Goal: Task Accomplishment & Management: Manage account settings

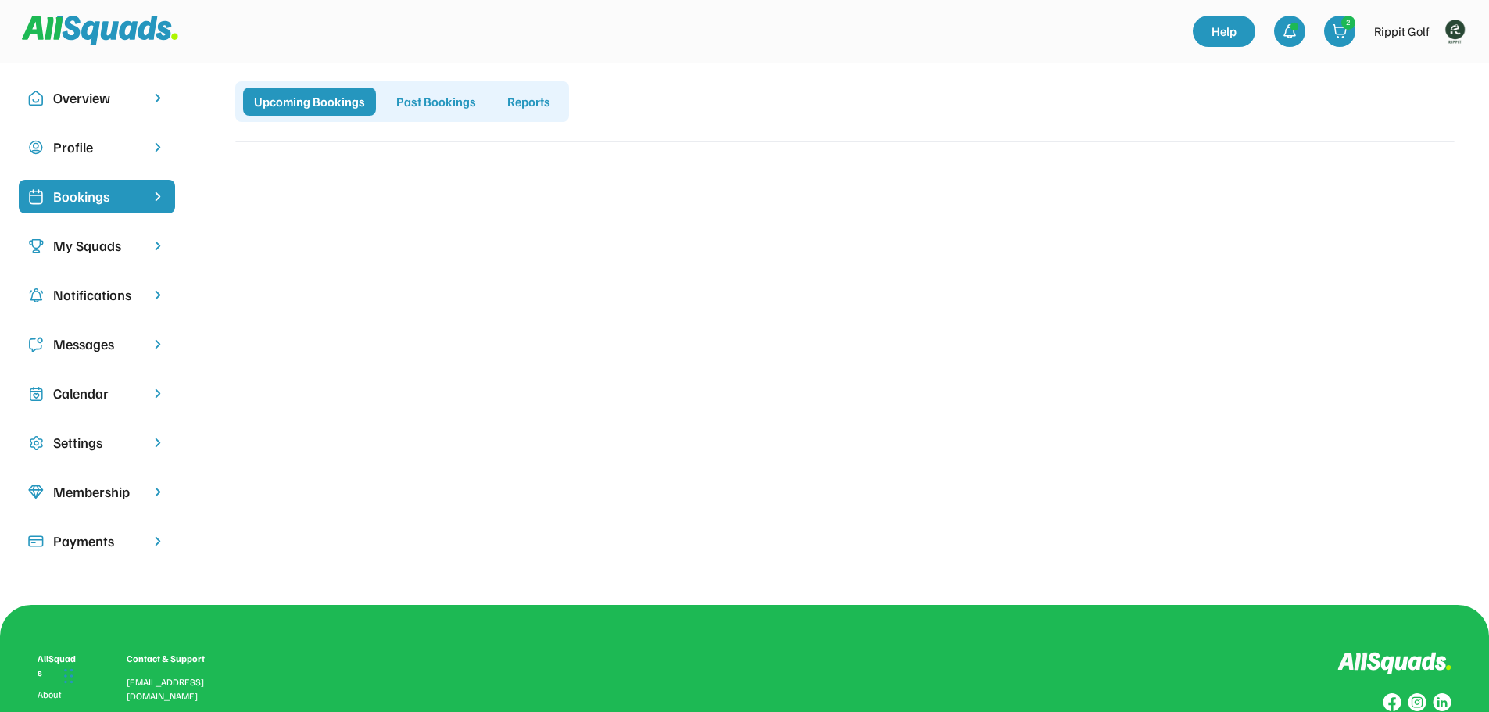
drag, startPoint x: 556, startPoint y: 21, endPoint x: 81, endPoint y: 237, distance: 521.8
click at [73, 238] on div "My Squads" at bounding box center [97, 245] width 88 height 21
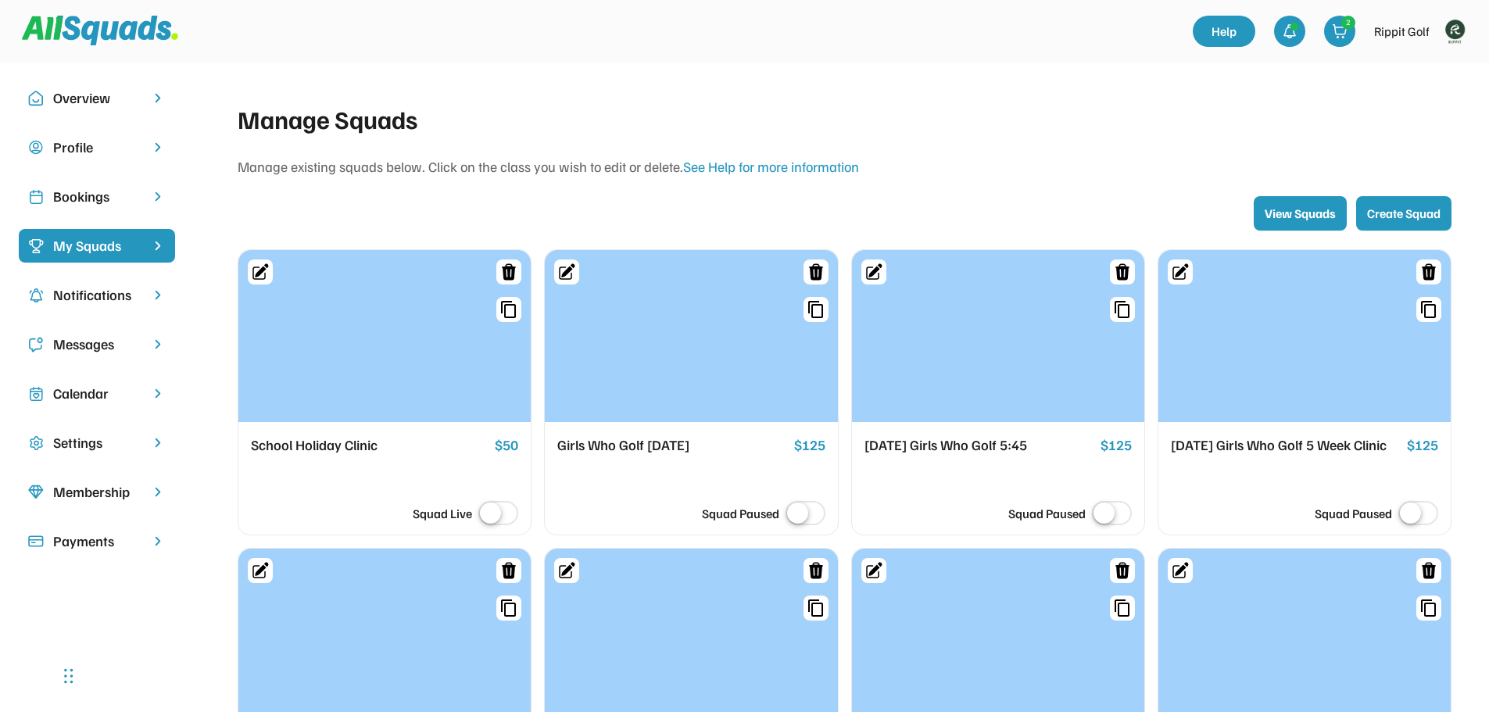
click at [100, 202] on div "Bookings" at bounding box center [97, 196] width 88 height 21
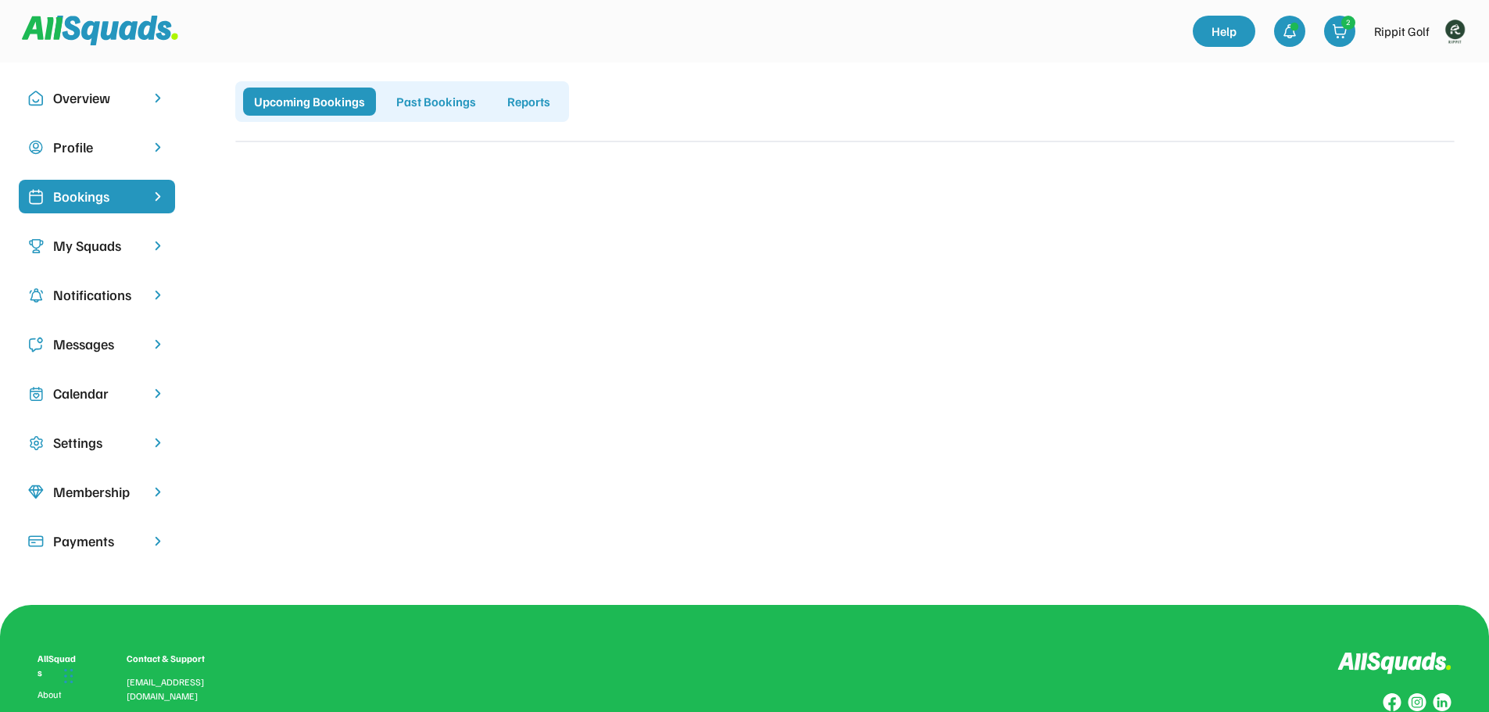
click at [1453, 26] on img at bounding box center [1454, 31] width 31 height 31
click at [1411, 71] on link "Profile" at bounding box center [1433, 68] width 92 height 31
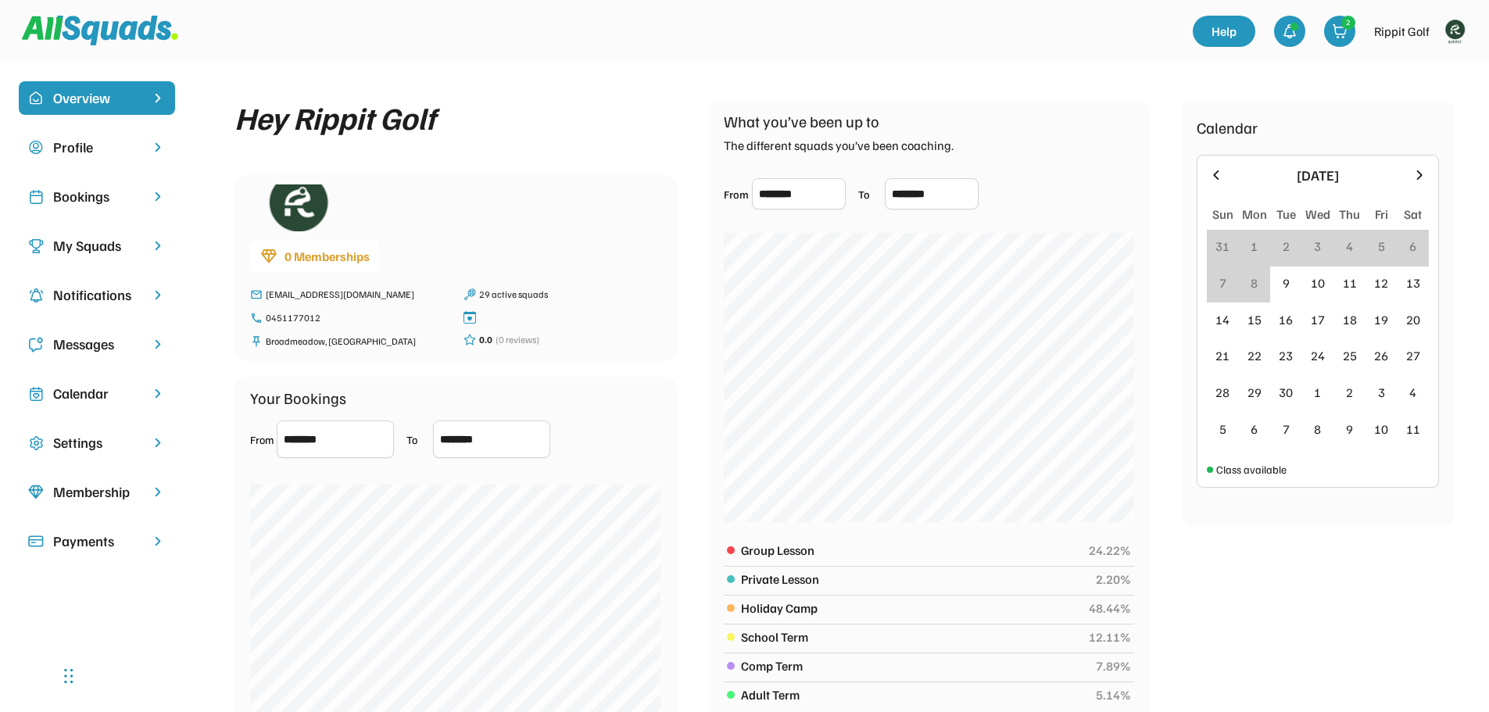
click at [89, 190] on div "Bookings" at bounding box center [97, 196] width 88 height 21
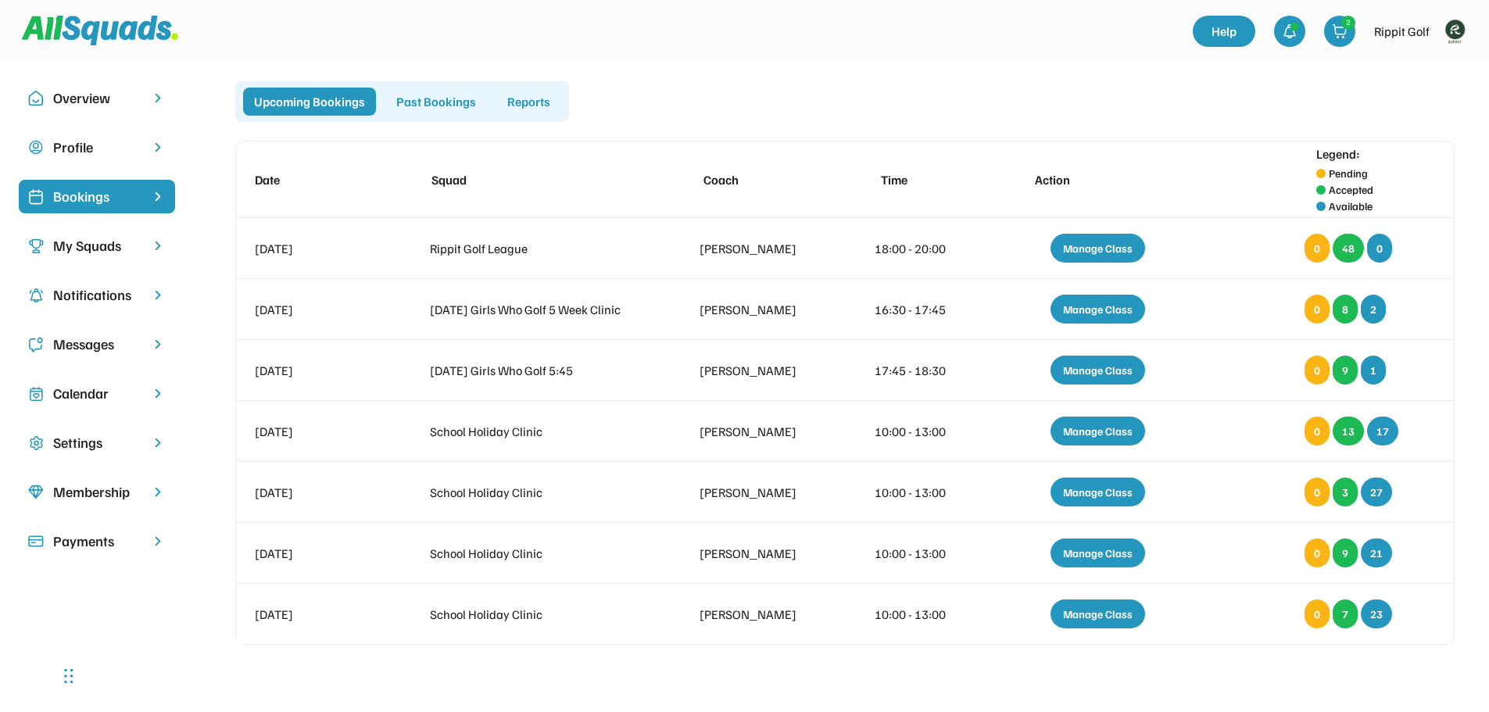
click at [116, 241] on div "My Squads" at bounding box center [97, 245] width 88 height 21
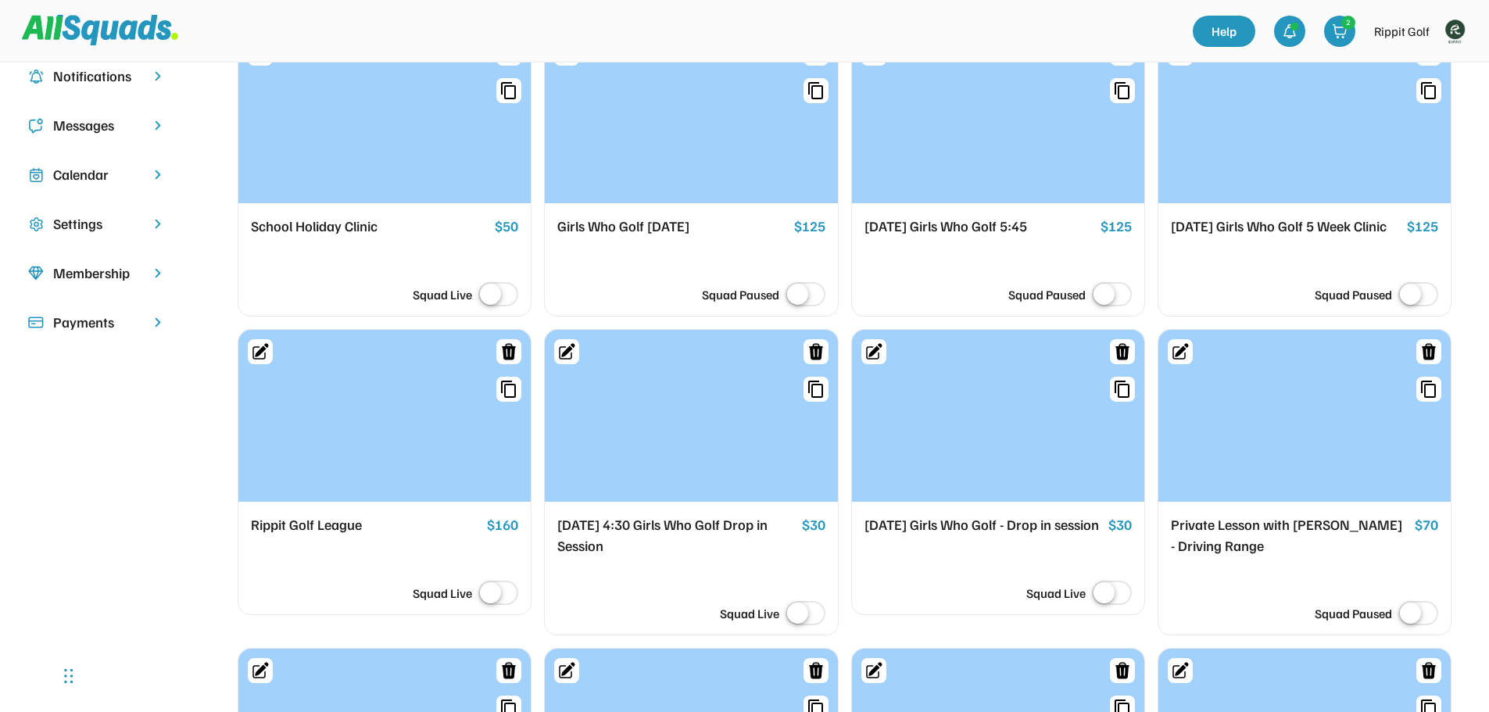
scroll to position [313, 0]
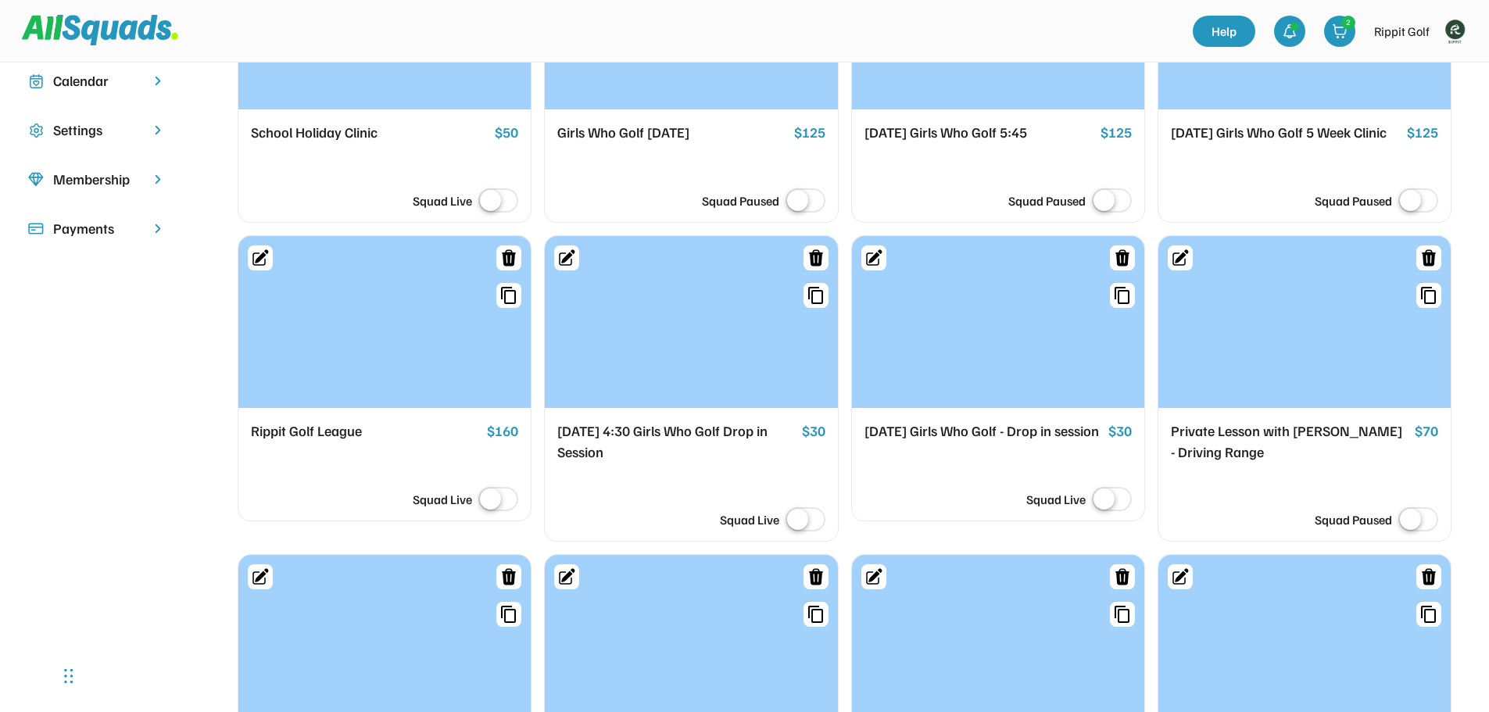
click at [946, 442] on div "[DATE] Girls Who Golf - Drop in session" at bounding box center [983, 431] width 238 height 22
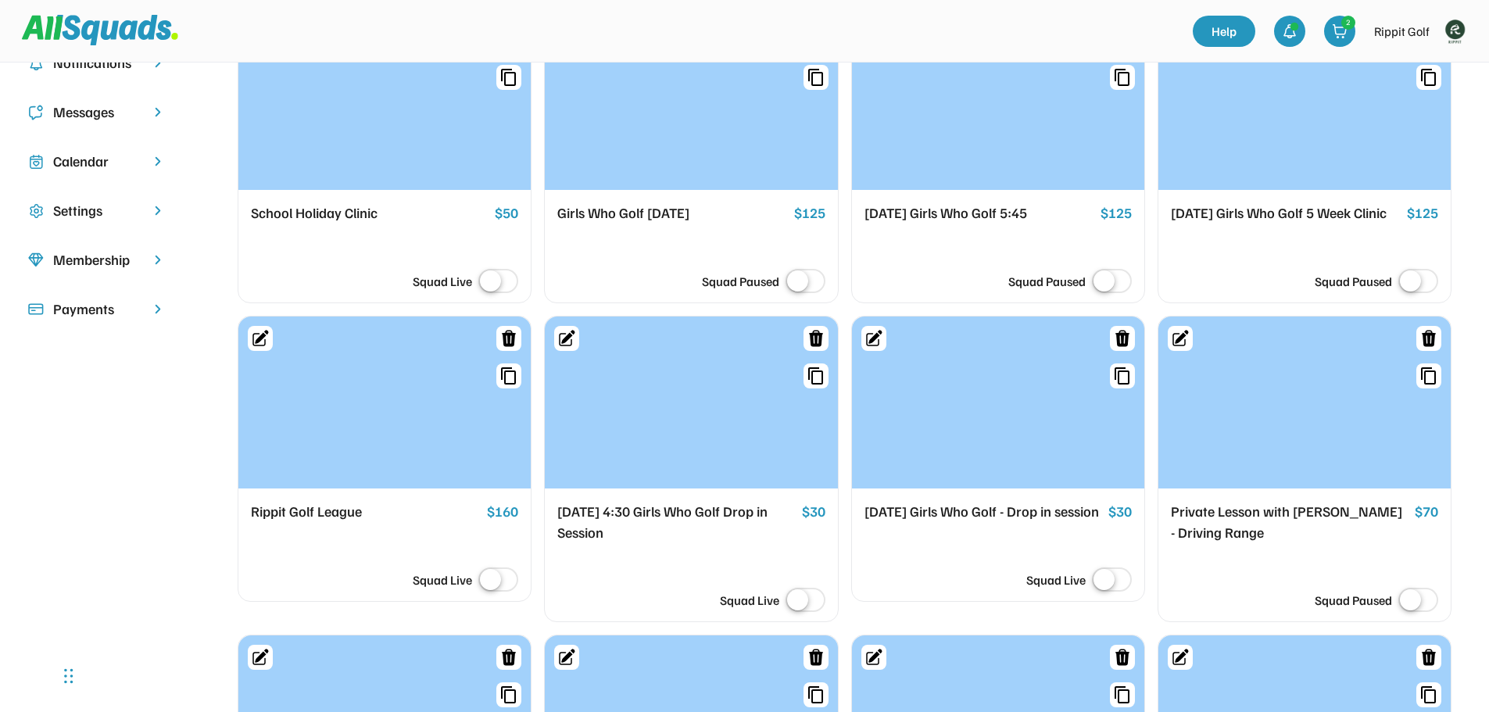
scroll to position [234, 0]
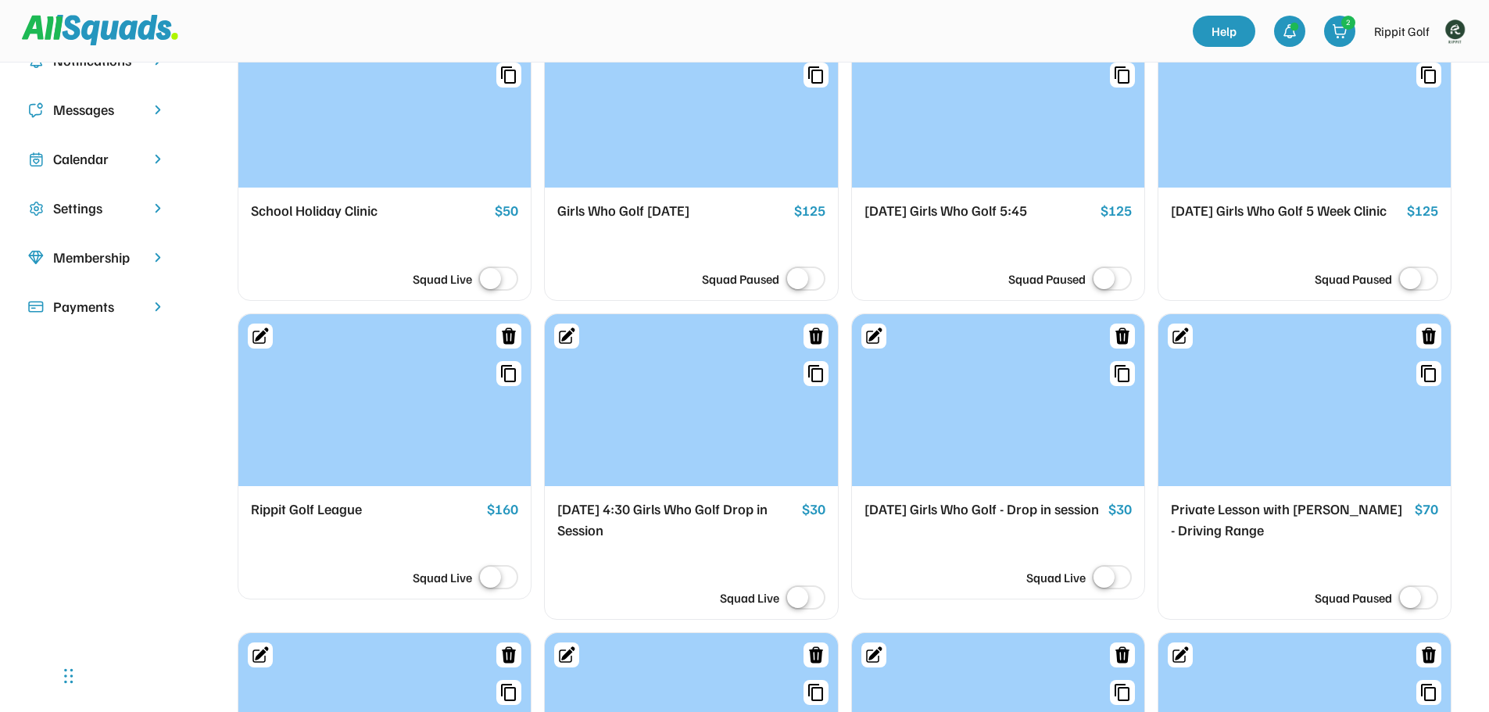
click at [927, 520] on div "[DATE] Girls Who Golf - Drop in session" at bounding box center [983, 510] width 238 height 22
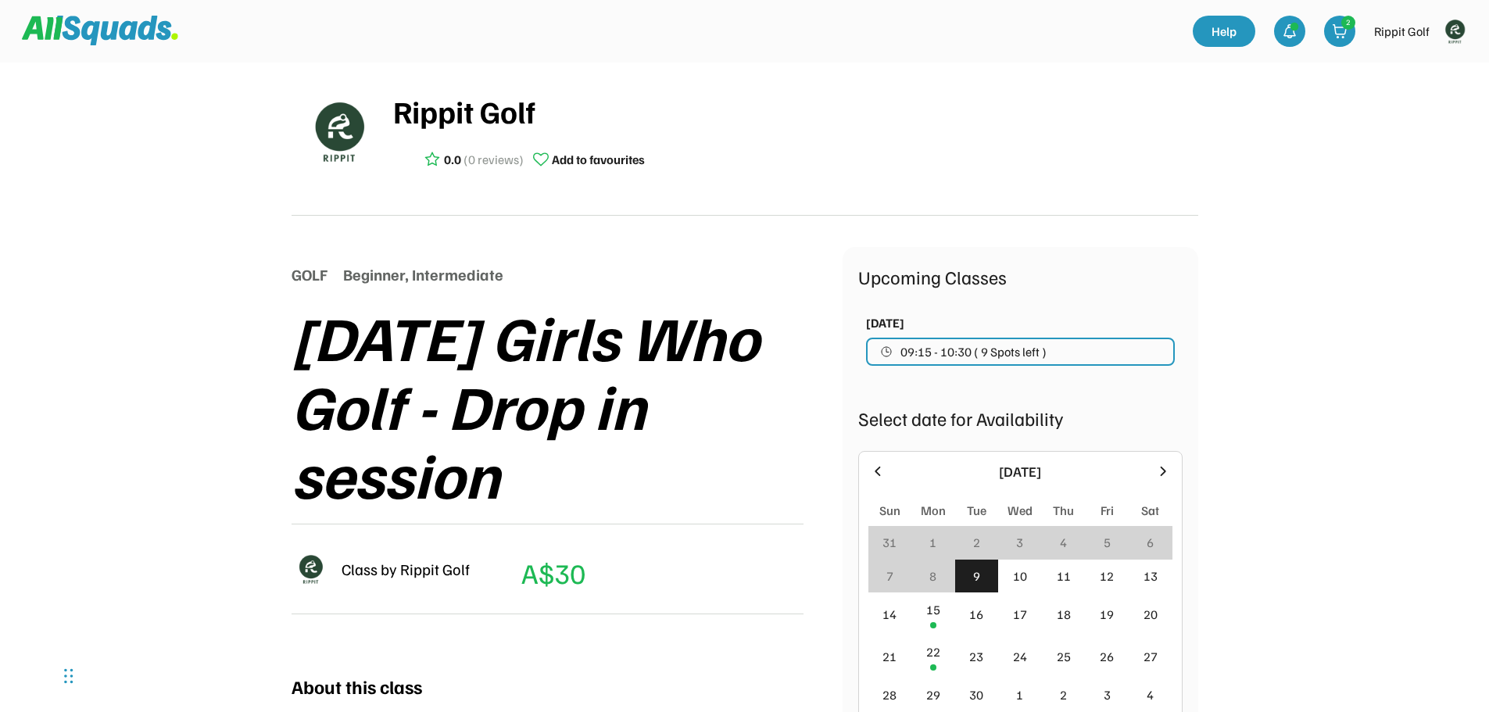
click at [1150, 352] on button "09:15 - 10:30 ( 9 Spots left )" at bounding box center [1020, 352] width 309 height 28
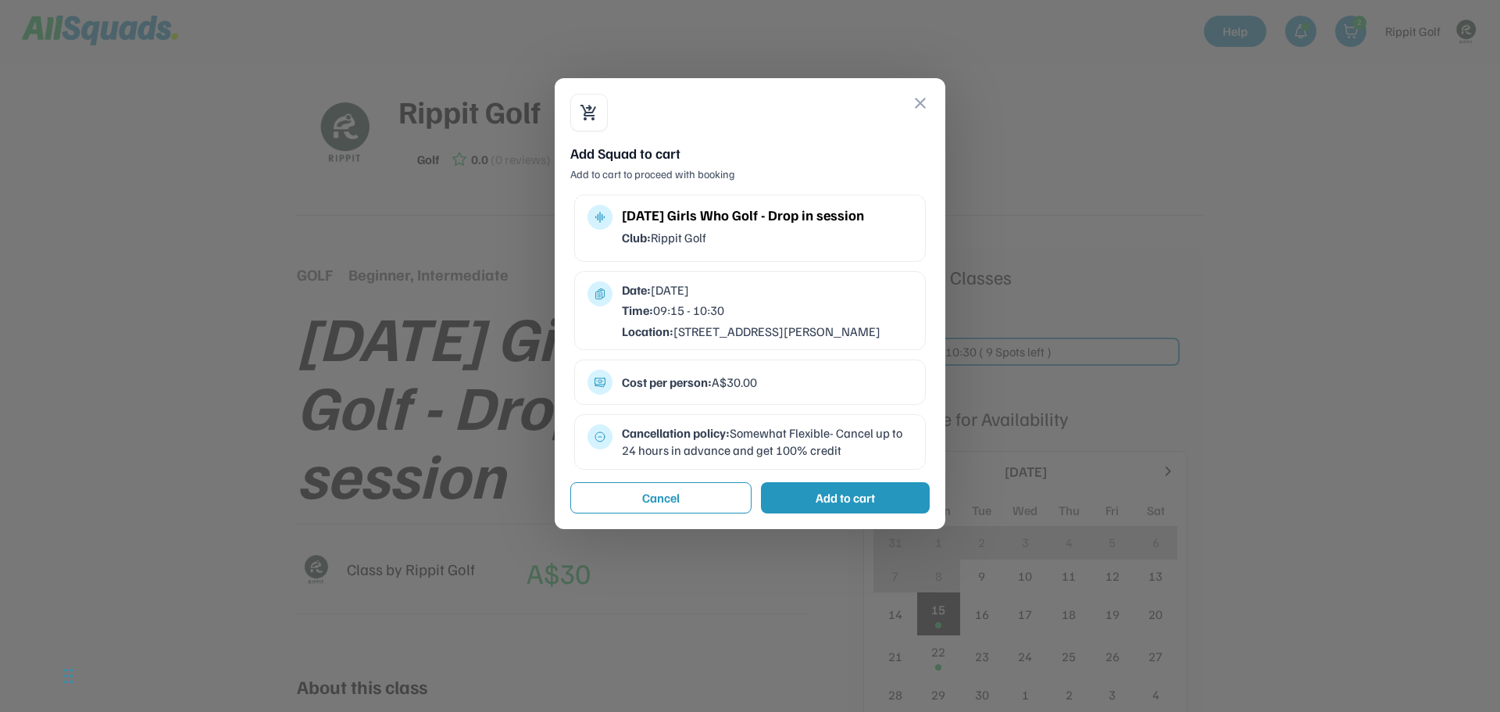
click at [918, 102] on button "close" at bounding box center [920, 103] width 19 height 19
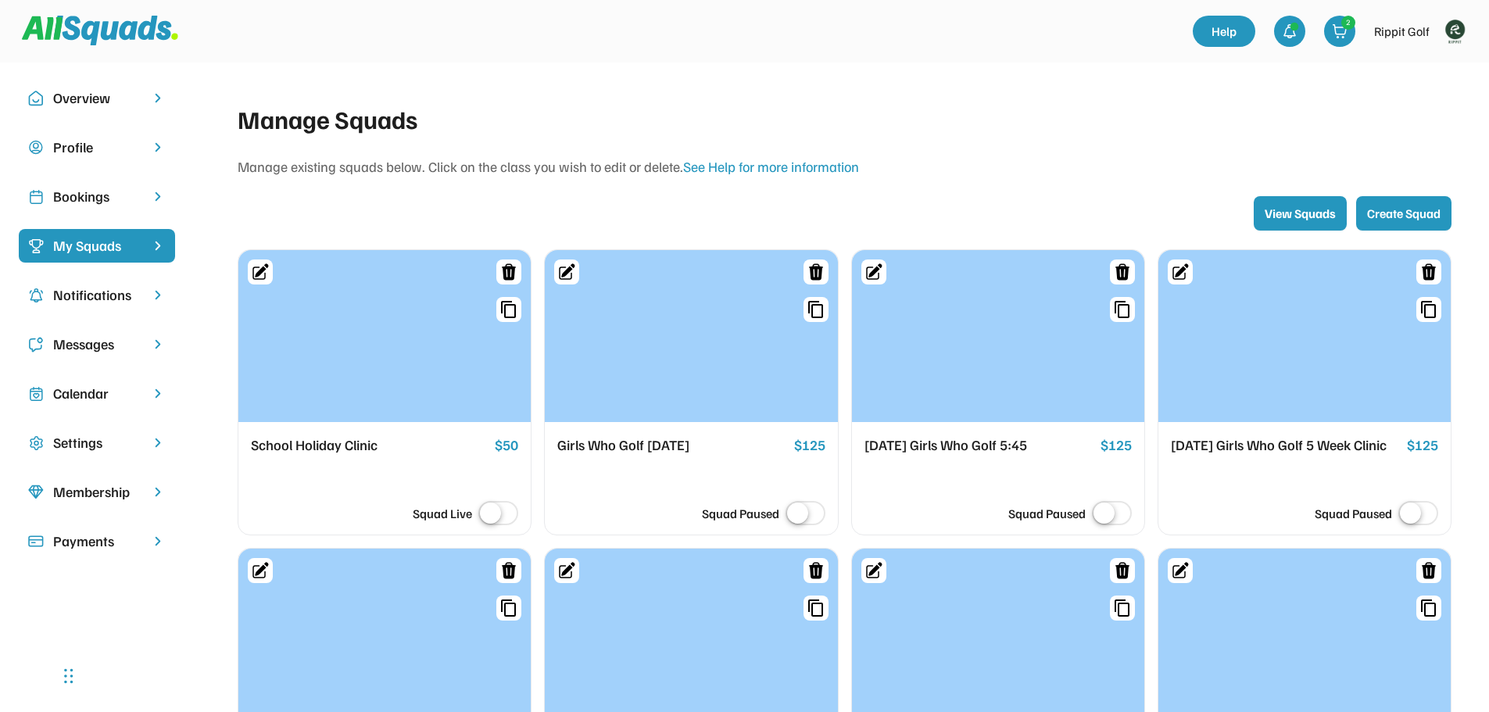
click at [83, 190] on div "Bookings" at bounding box center [97, 196] width 88 height 21
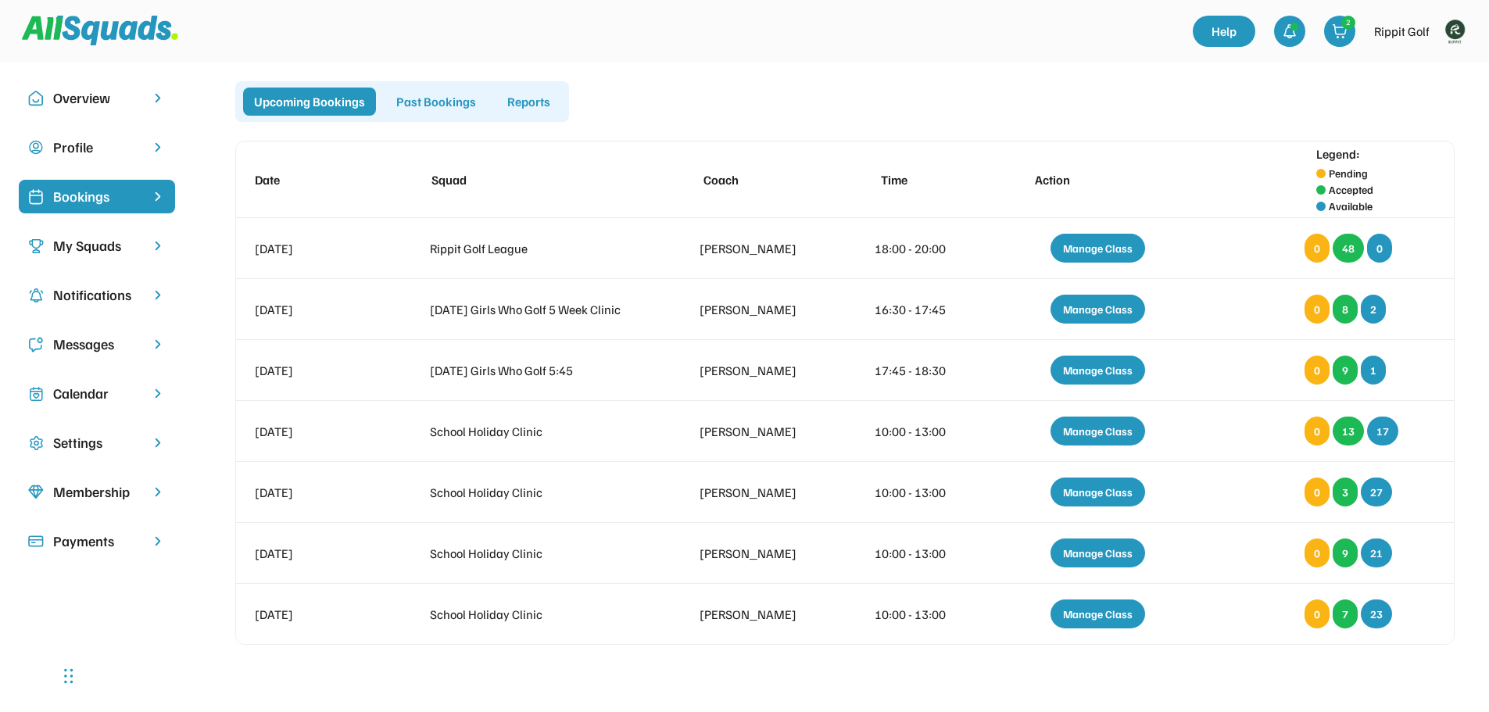
click at [431, 103] on div "Past Bookings" at bounding box center [436, 102] width 102 height 28
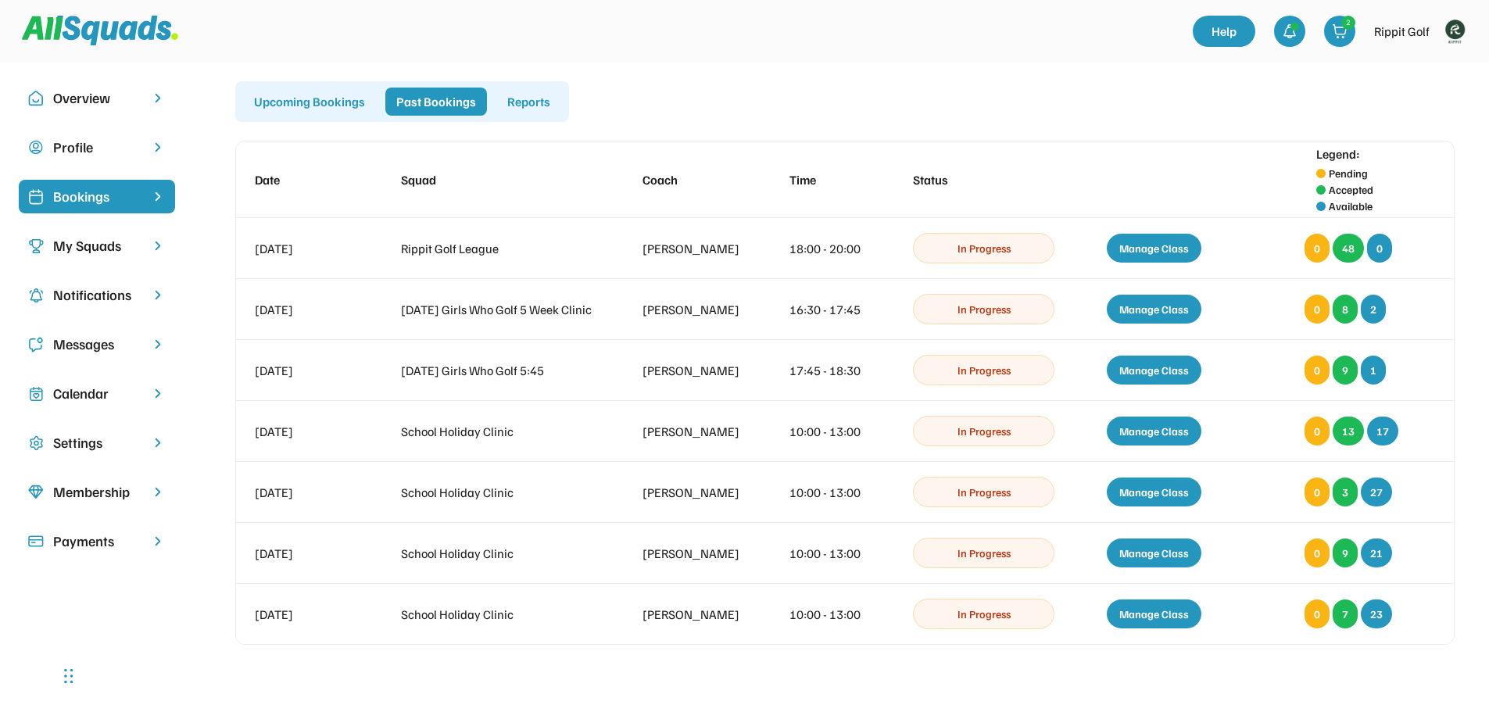
click at [308, 109] on div "Upcoming Bookings" at bounding box center [309, 102] width 133 height 28
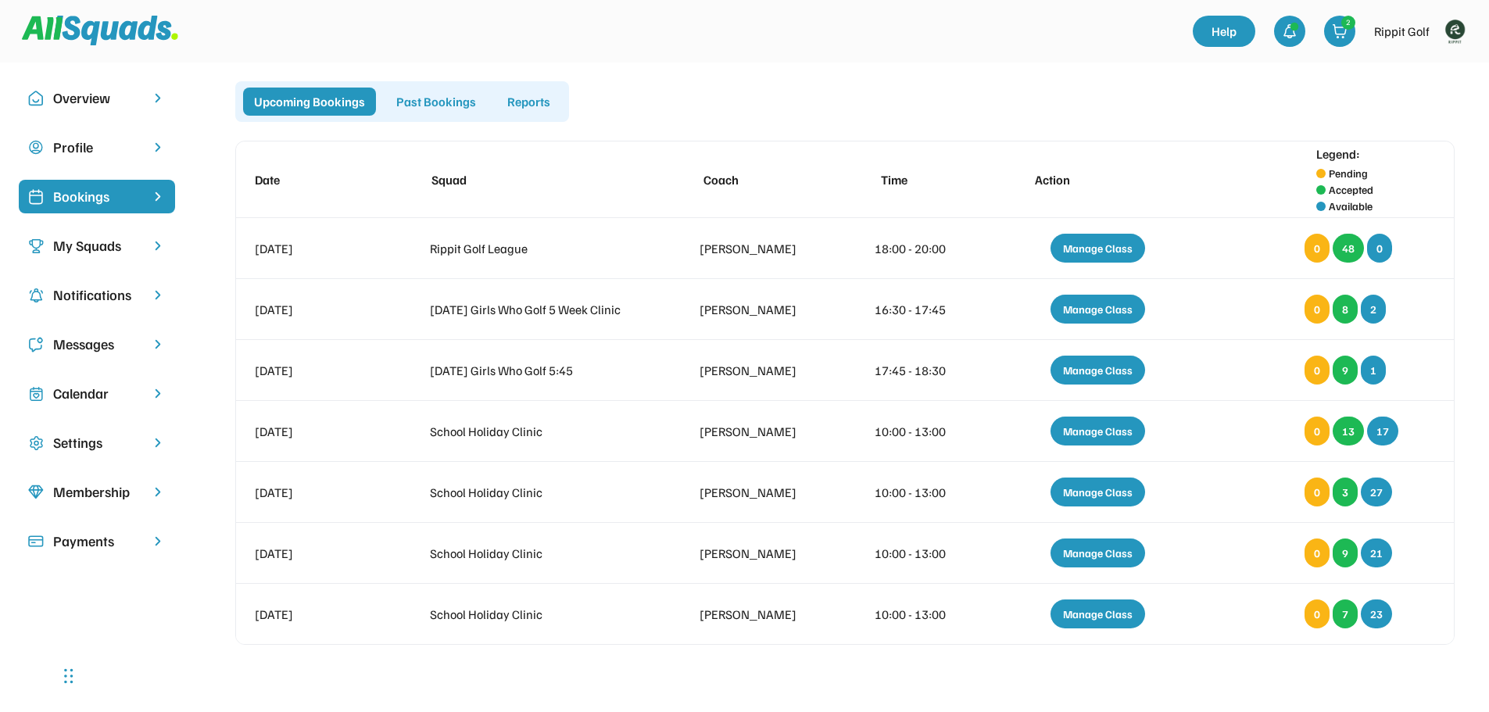
click at [91, 243] on div "My Squads" at bounding box center [97, 245] width 88 height 21
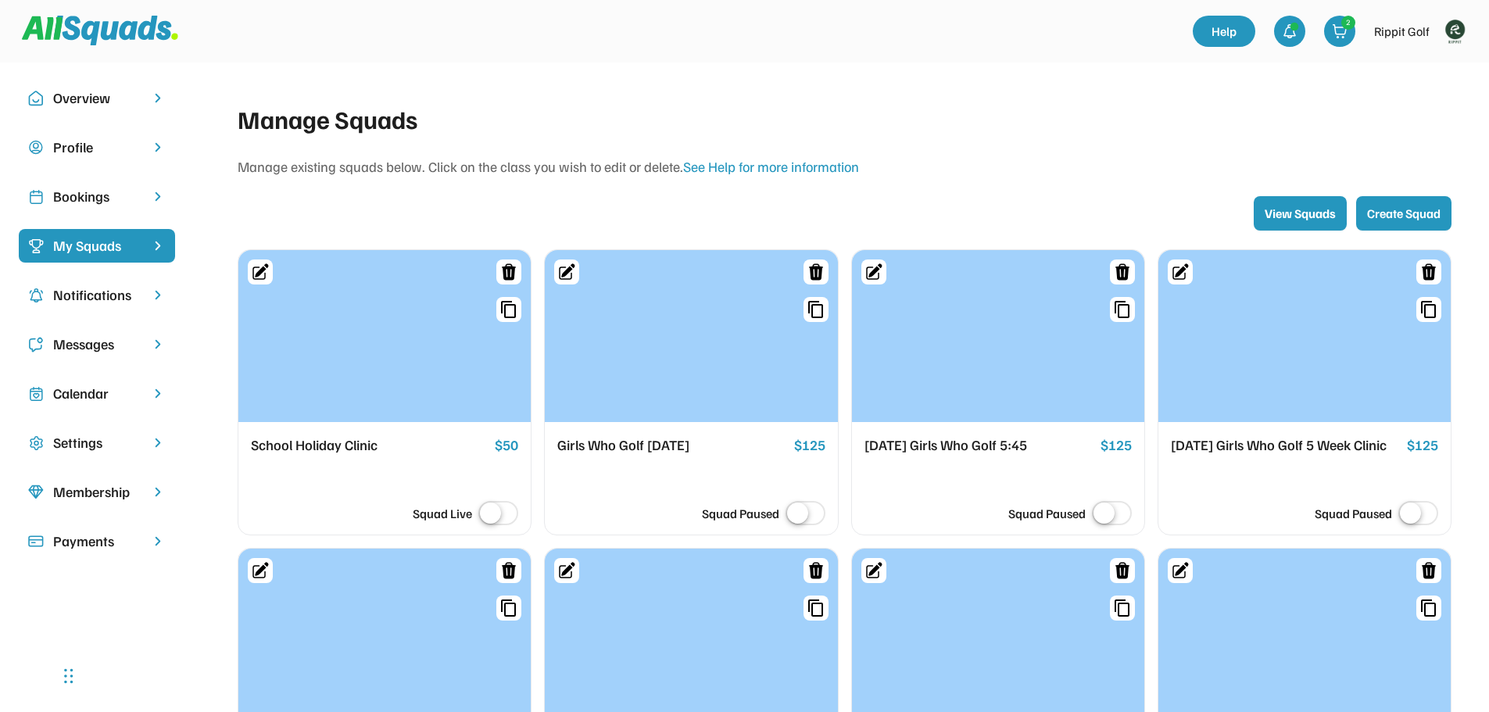
click at [97, 198] on div "Bookings" at bounding box center [97, 196] width 88 height 21
